Goal: Task Accomplishment & Management: Use online tool/utility

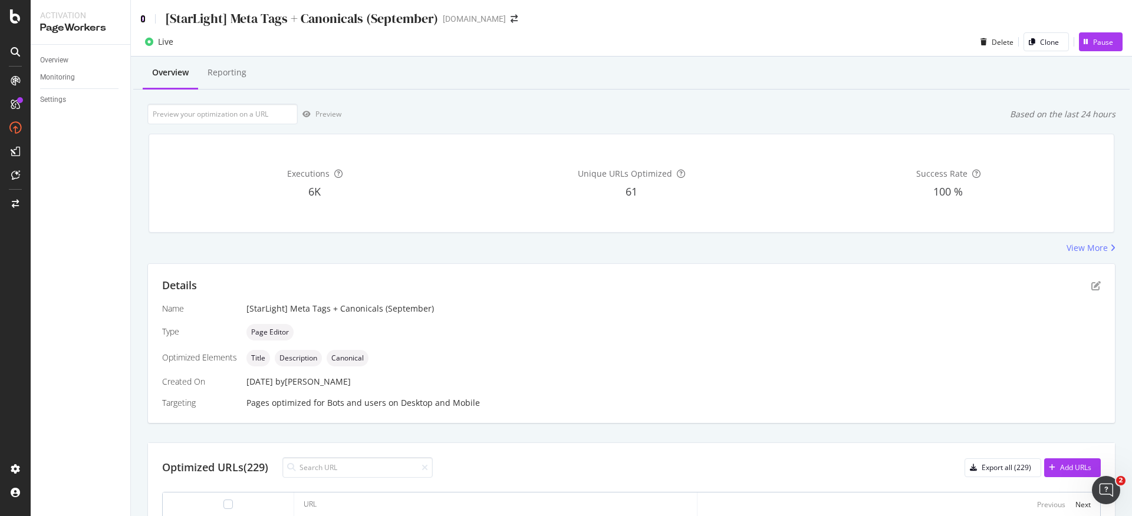
click at [143, 21] on icon at bounding box center [142, 19] width 5 height 8
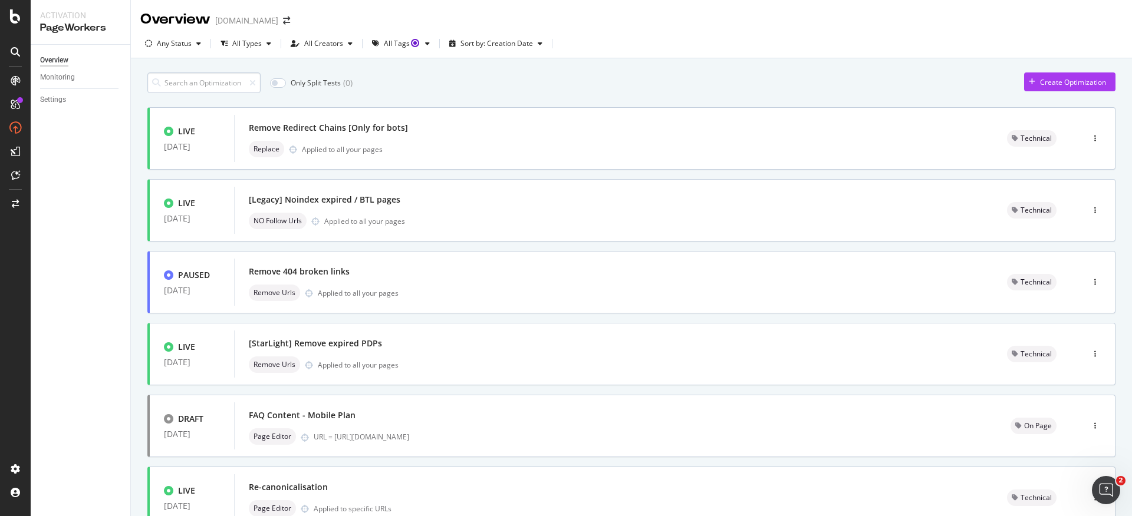
click at [207, 80] on input at bounding box center [203, 82] width 113 height 21
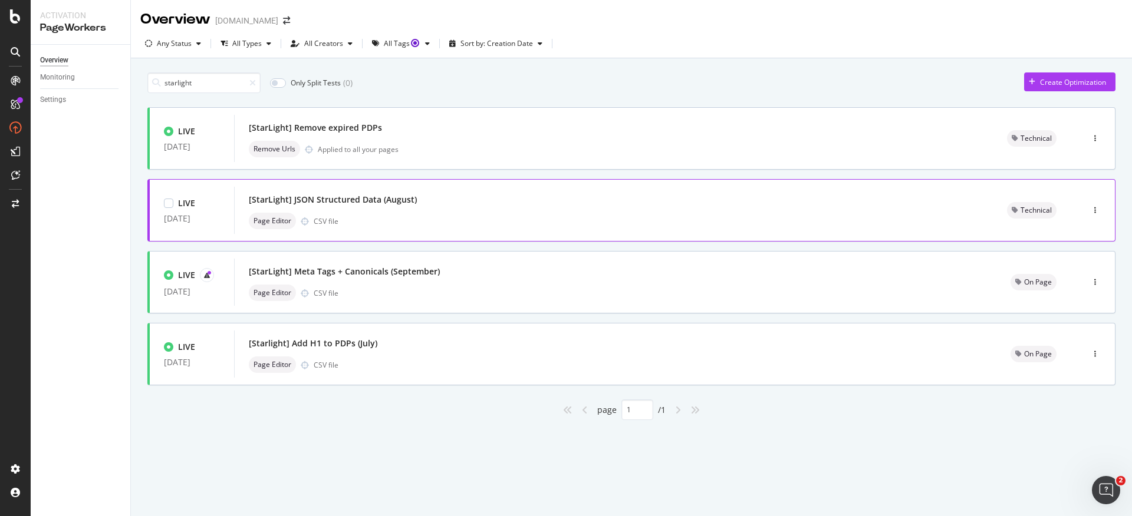
click at [409, 222] on div "Page Editor CSV file" at bounding box center [614, 221] width 730 height 17
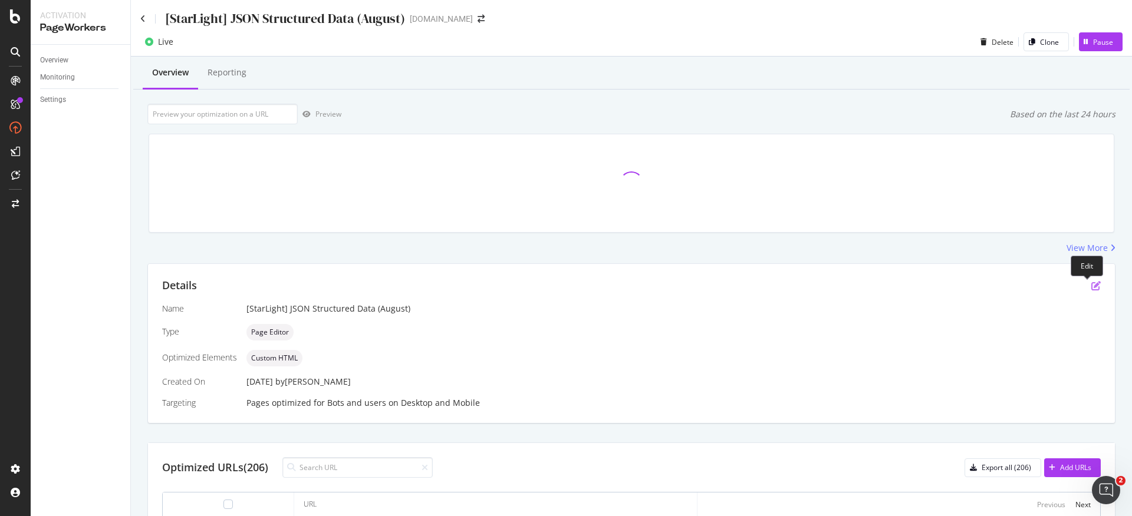
click at [1091, 286] on icon "pen-to-square" at bounding box center [1095, 285] width 9 height 9
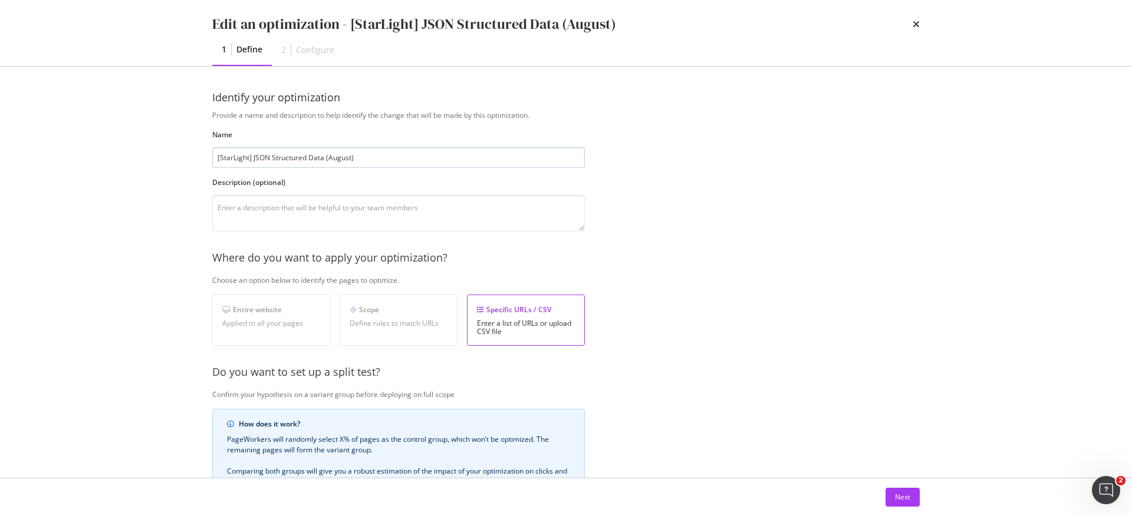
click at [347, 163] on input "[StarLight] JSON Structured Data (August)" at bounding box center [398, 157] width 372 height 21
click at [343, 161] on input "[StarLight] JSON Structured Data (August)" at bounding box center [398, 157] width 372 height 21
type input "[StarLight] JSON Structured Data (September)"
click at [918, 489] on button "Next" at bounding box center [902, 497] width 34 height 19
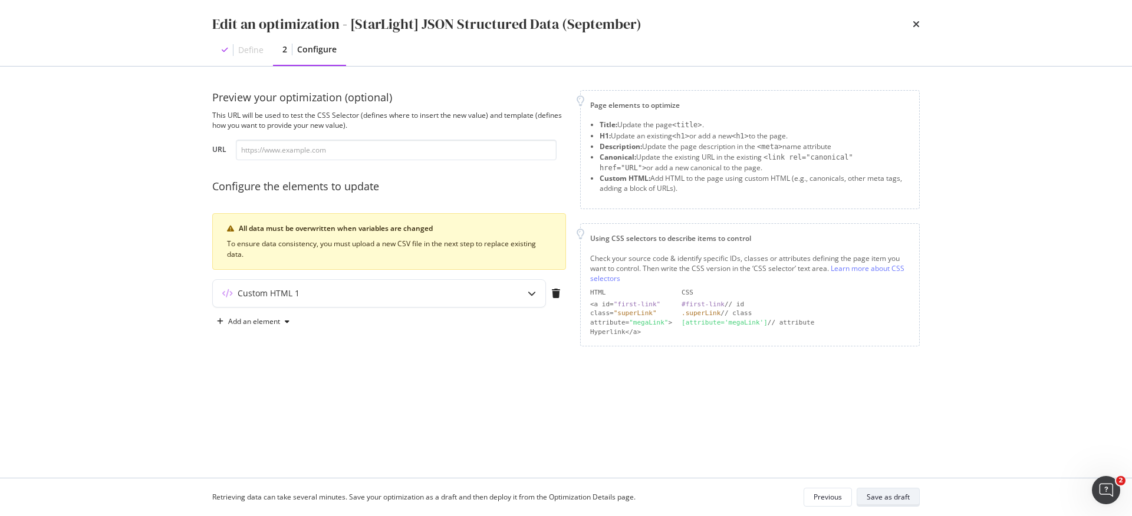
click at [913, 494] on button "Save as draft" at bounding box center [887, 497] width 63 height 19
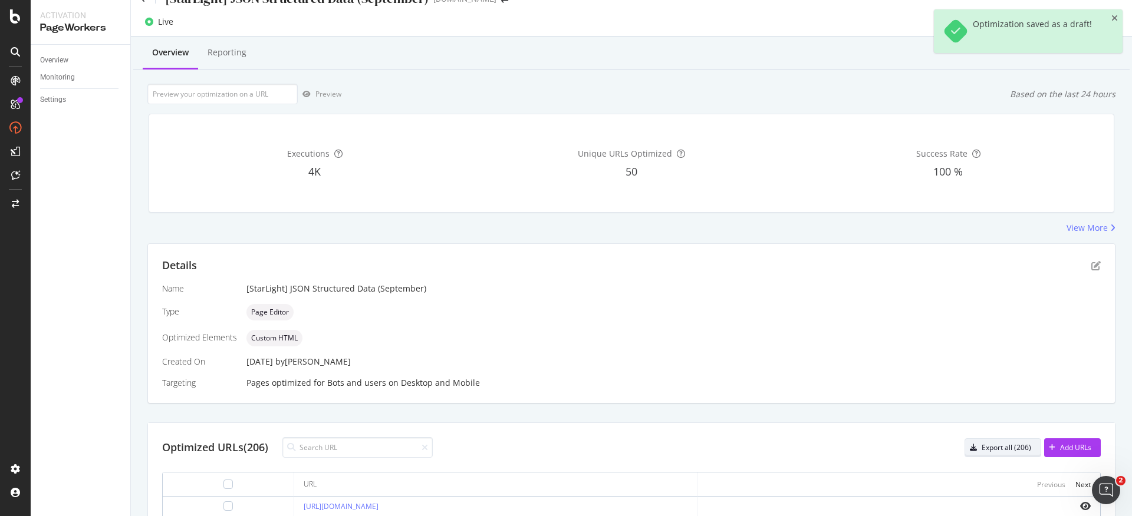
scroll to position [42, 0]
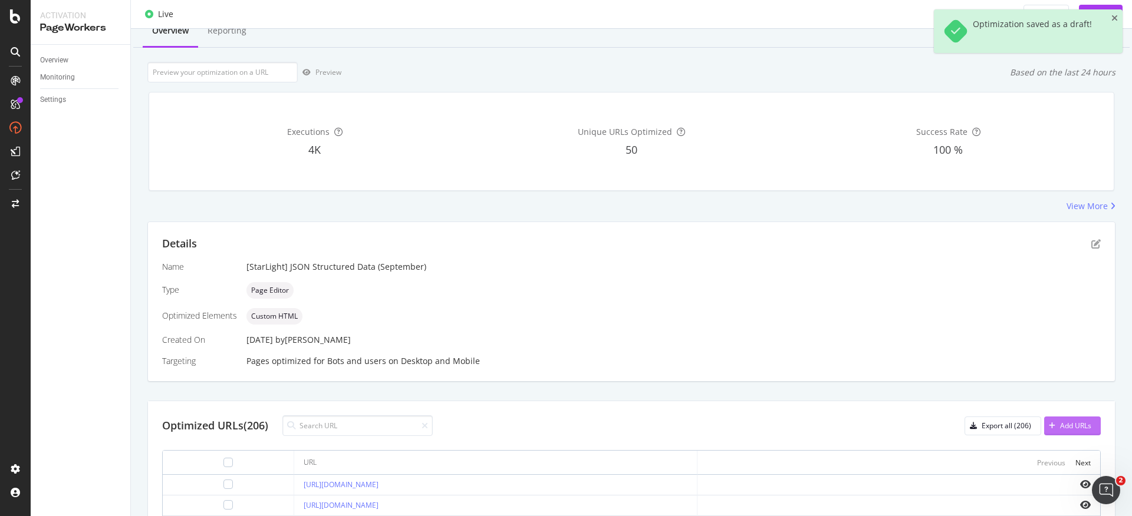
click at [1063, 426] on div "Add URLs" at bounding box center [1075, 426] width 31 height 10
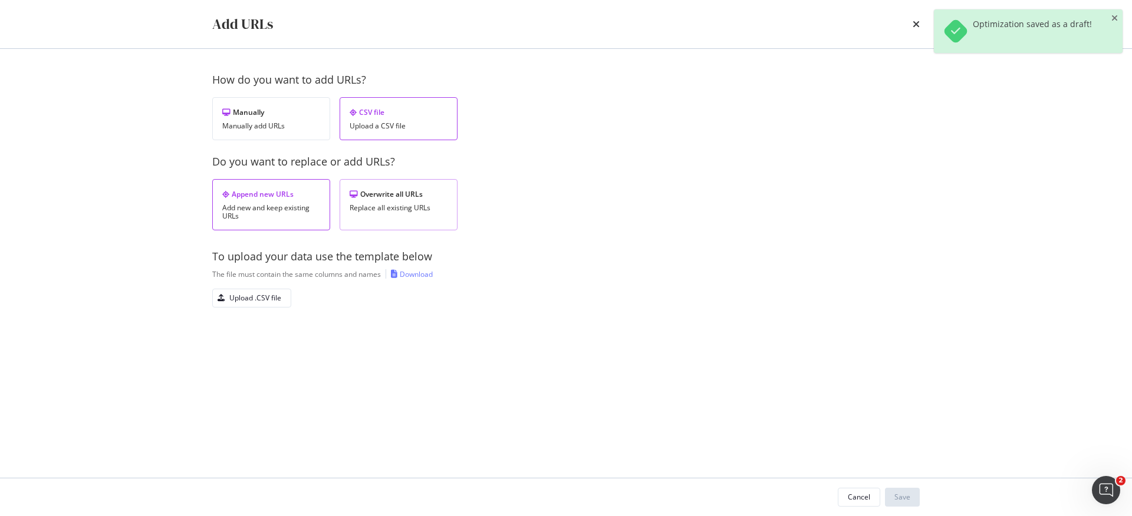
click at [399, 212] on div "Replace all existing URLs" at bounding box center [399, 208] width 98 height 8
click at [413, 274] on div "Download" at bounding box center [416, 274] width 33 height 10
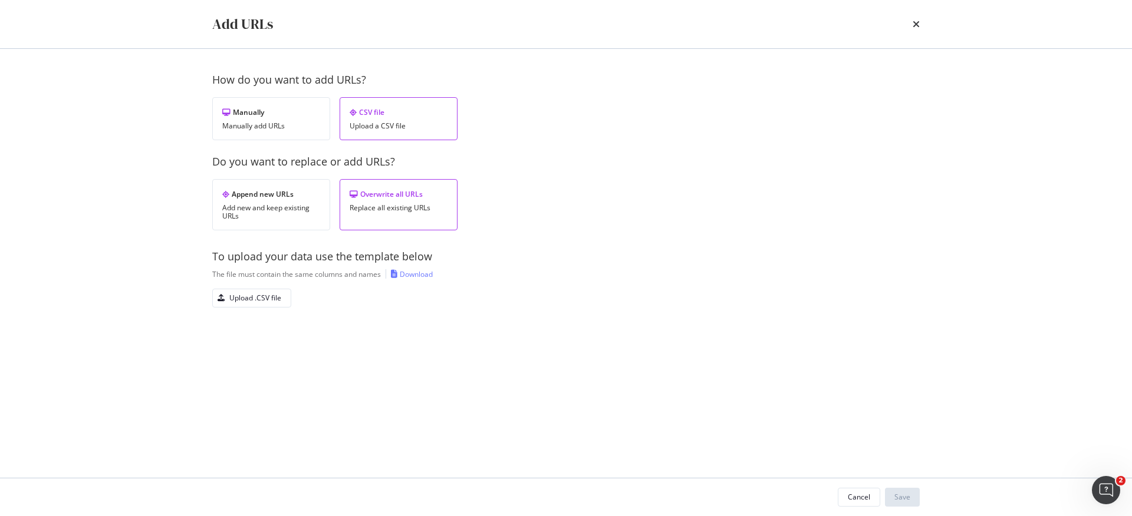
drag, startPoint x: 596, startPoint y: 223, endPoint x: 380, endPoint y: 282, distance: 224.2
click at [596, 223] on div "Append new URLs Add new and keep existing URLs Overwrite all URLs Replace all e…" at bounding box center [565, 204] width 707 height 51
click at [288, 300] on button "Upload .CSV file" at bounding box center [251, 298] width 79 height 19
click at [914, 498] on button "Save" at bounding box center [902, 497] width 35 height 19
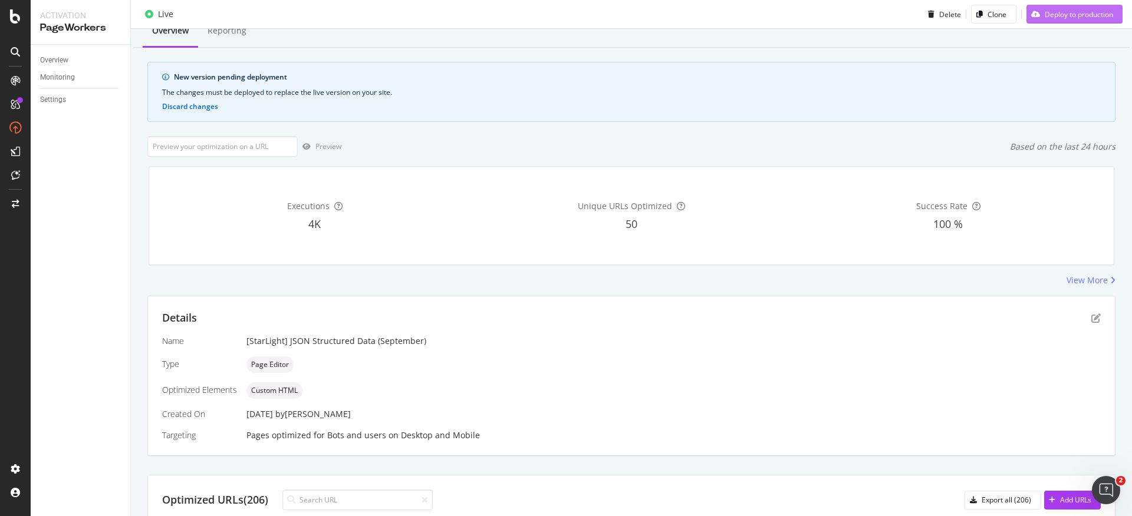
click at [1047, 11] on div "Deploy to production" at bounding box center [1078, 14] width 68 height 10
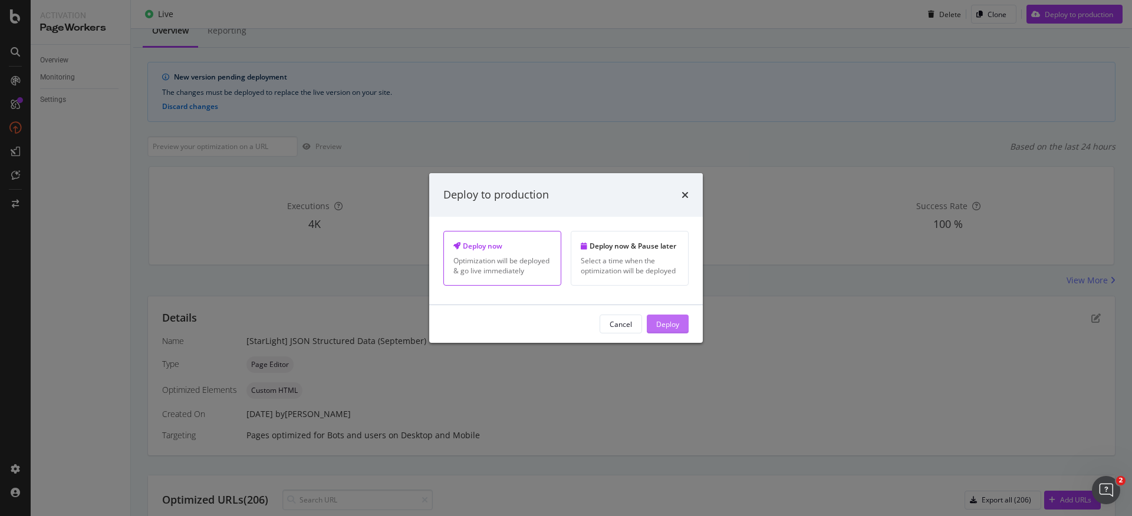
click at [667, 326] on div "Deploy" at bounding box center [667, 324] width 23 height 10
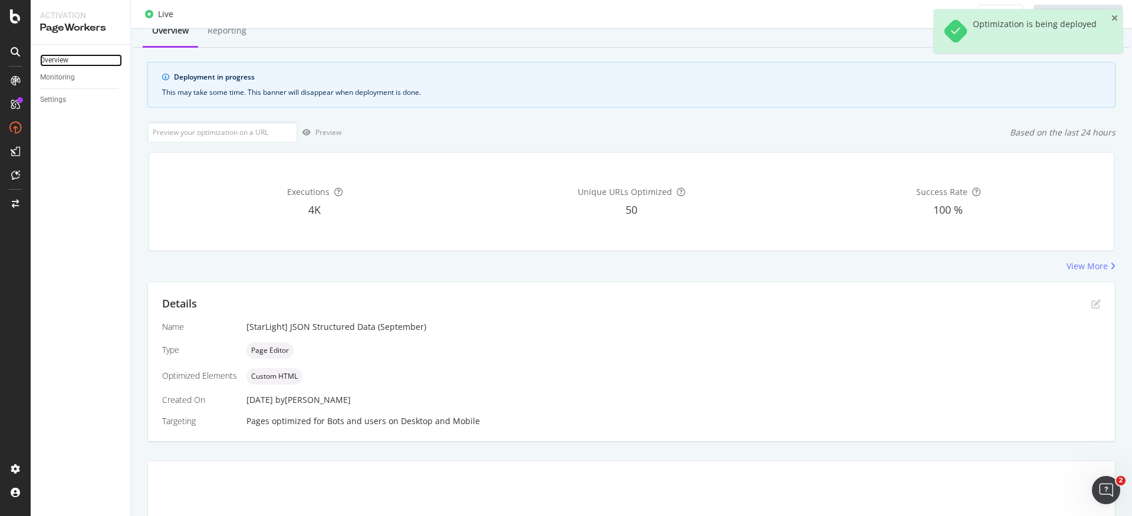
drag, startPoint x: 60, startPoint y: 55, endPoint x: 92, endPoint y: 59, distance: 32.6
click at [60, 55] on div "Overview" at bounding box center [54, 60] width 28 height 12
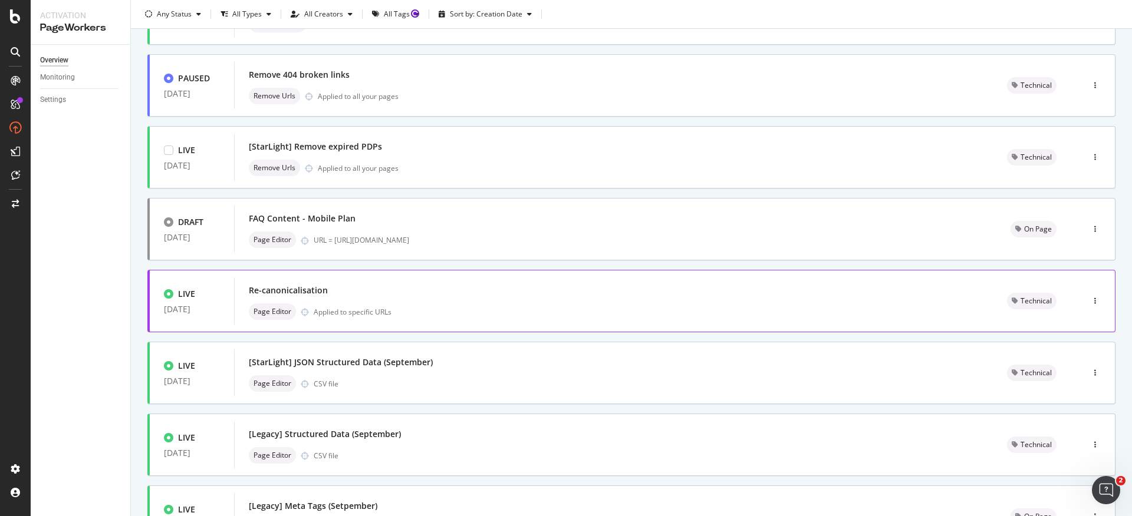
scroll to position [377, 0]
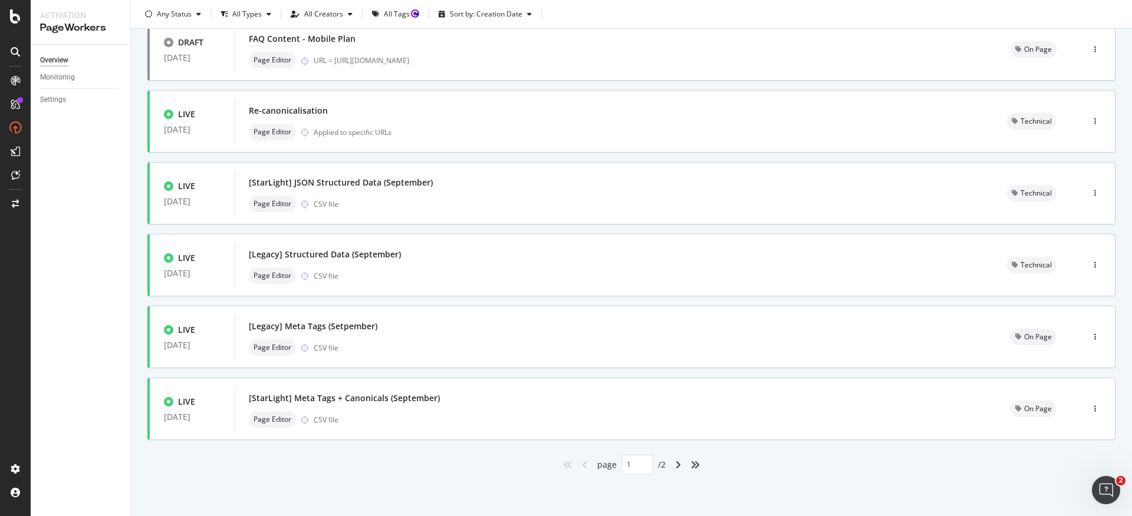
click at [455, 468] on div "page 1 / 2" at bounding box center [631, 464] width 968 height 21
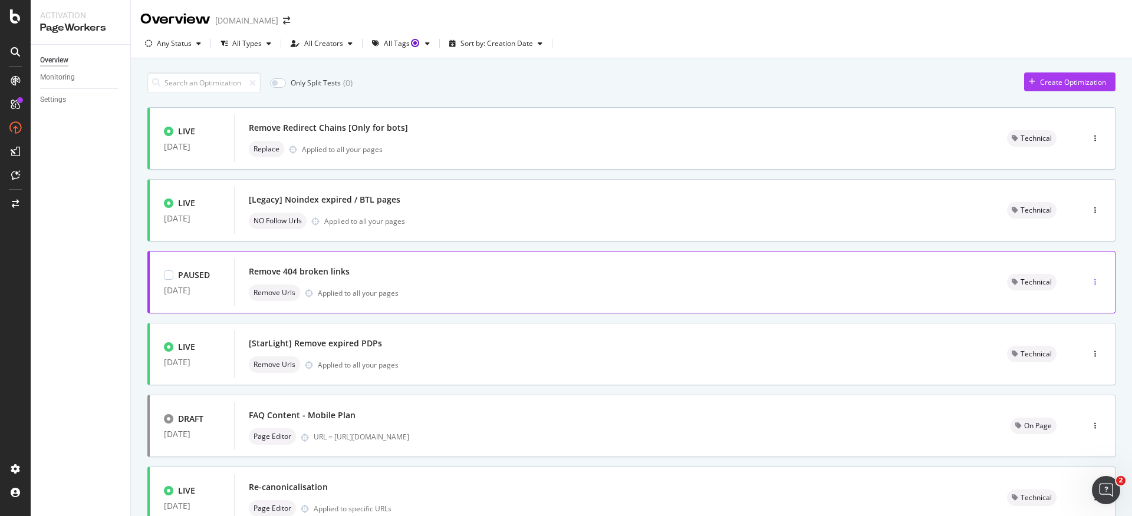
click at [1094, 282] on icon "button" at bounding box center [1095, 282] width 2 height 7
click at [1072, 360] on div "Delete" at bounding box center [1068, 363] width 22 height 10
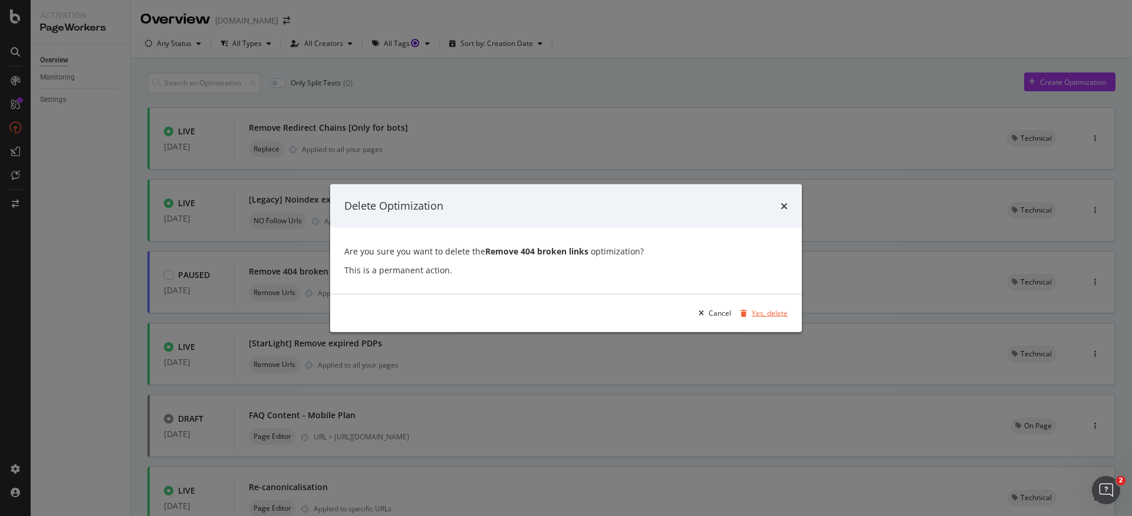
click at [754, 313] on div "Yes, delete" at bounding box center [769, 313] width 36 height 10
